Goal: Task Accomplishment & Management: Manage account settings

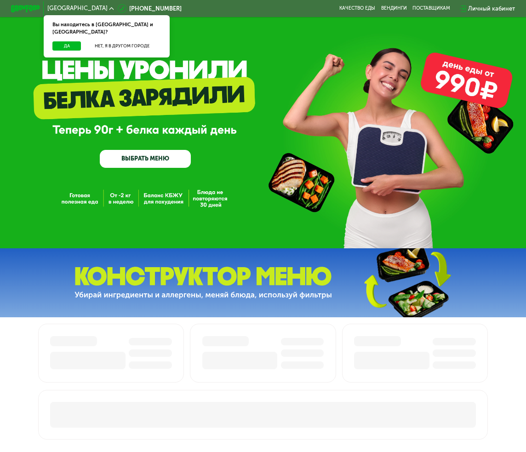
click at [506, 6] on div "Личный кабинет" at bounding box center [491, 8] width 47 height 9
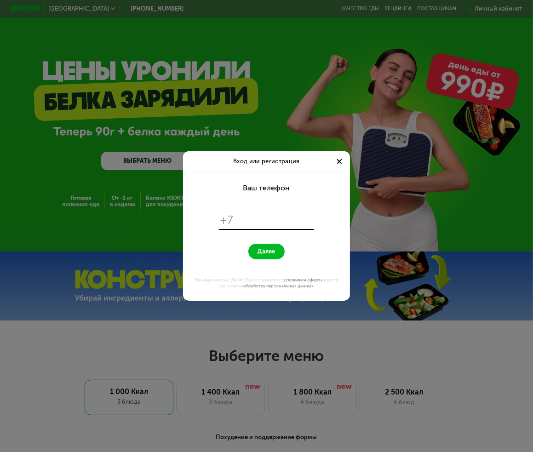
click at [273, 219] on input "tel" at bounding box center [275, 220] width 76 height 14
type input "*"
click at [344, 162] on div "Вход или регистрация" at bounding box center [266, 161] width 166 height 21
click at [343, 162] on div at bounding box center [339, 161] width 9 height 9
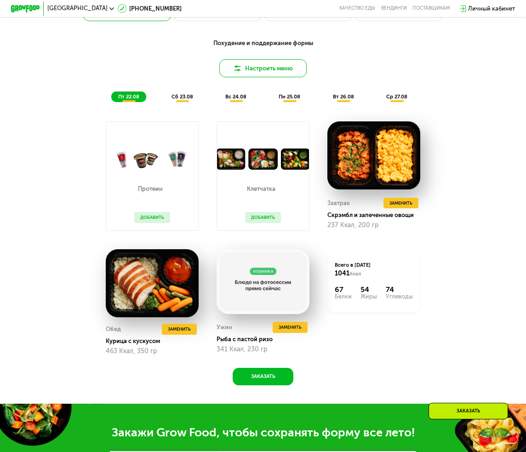
scroll to position [690, 0]
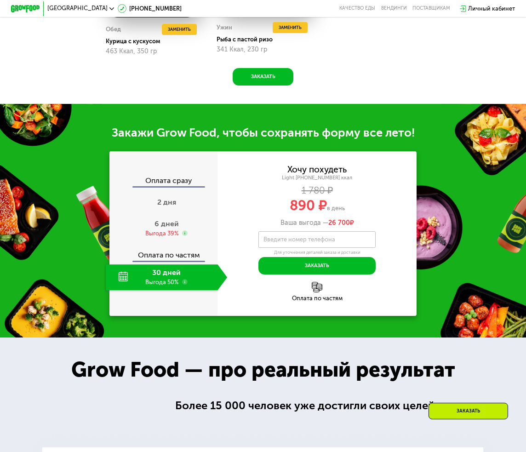
click at [497, 10] on div "Личный кабинет" at bounding box center [491, 8] width 47 height 9
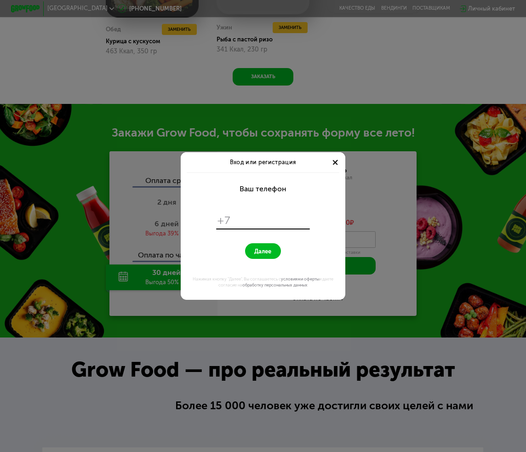
scroll to position [0, 0]
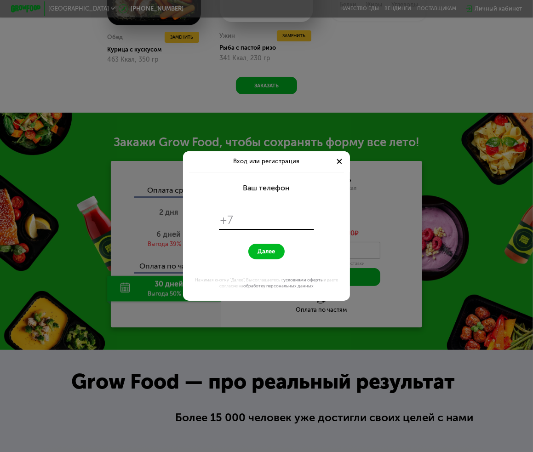
click at [278, 216] on input "tel" at bounding box center [275, 220] width 76 height 14
type input "**********"
click at [270, 252] on span "Далее" at bounding box center [266, 251] width 17 height 7
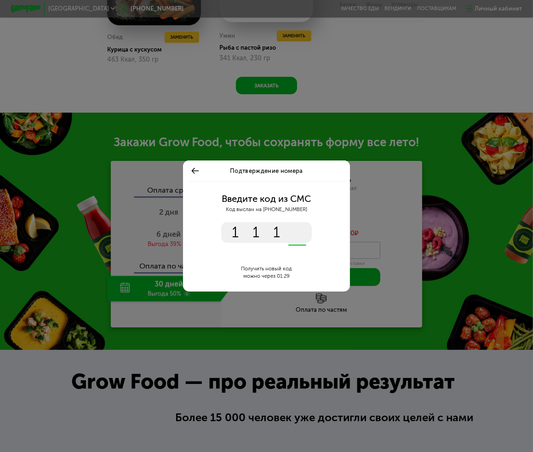
type input "****"
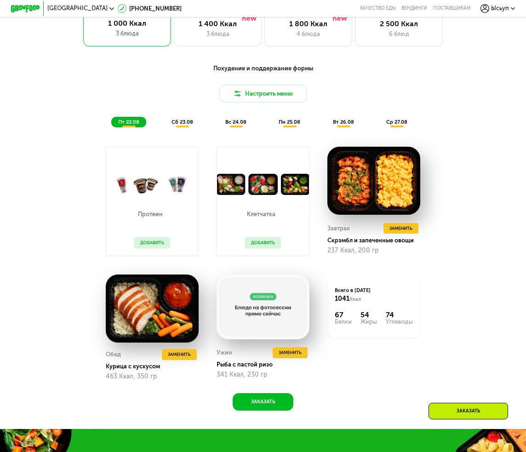
scroll to position [322, 0]
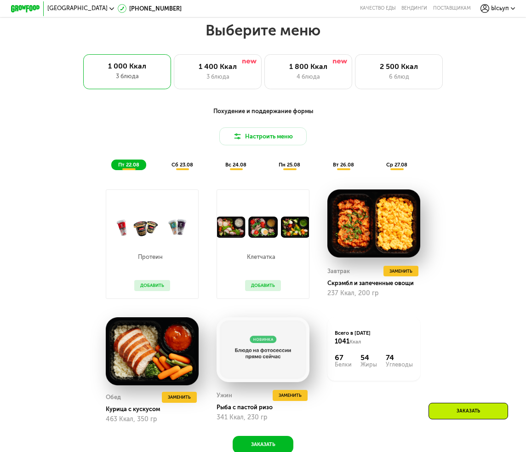
click at [201, 95] on div "Выберите меню 1 000 Ккал 3 блюда 1 400 Ккал 3 блюда 1 800 Ккал 4 блюда 2 500 Кк…" at bounding box center [263, 246] width 526 height 451
click at [264, 87] on div "1 400 Ккал 3 блюда" at bounding box center [308, 71] width 88 height 35
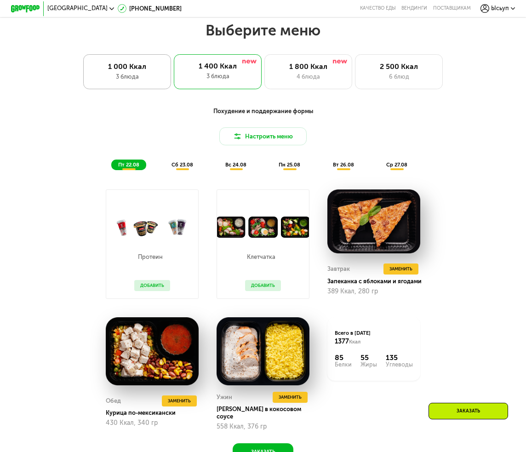
click at [132, 79] on div "3 блюда" at bounding box center [127, 76] width 72 height 9
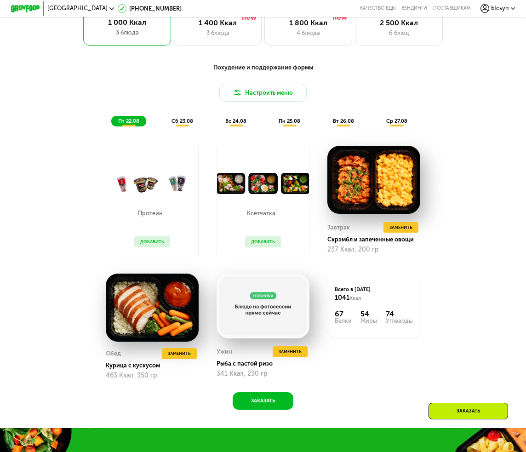
scroll to position [368, 0]
